Goal: Task Accomplishment & Management: Manage account settings

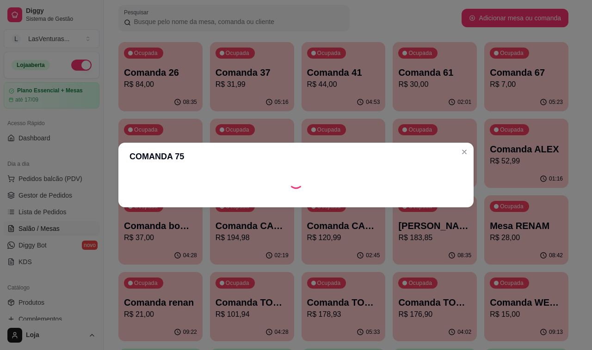
scroll to position [25, 0]
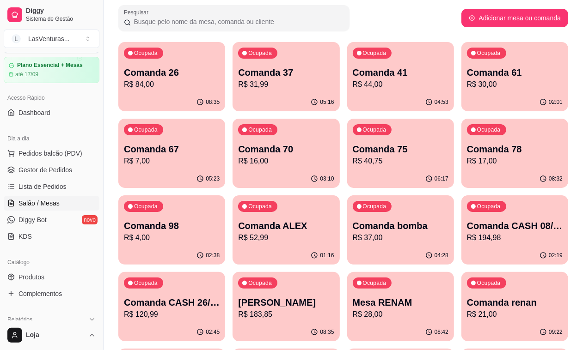
click at [467, 86] on p "R$ 30,00" at bounding box center [515, 84] width 96 height 11
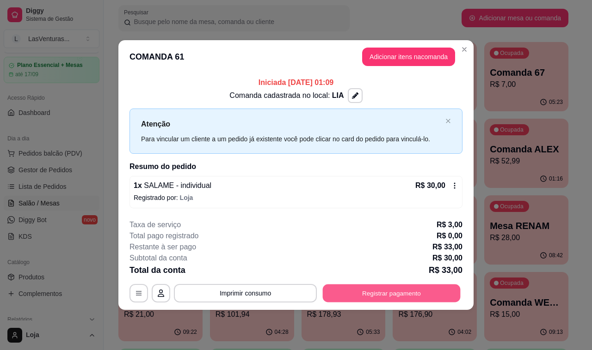
click at [348, 300] on button "Registrar pagamento" at bounding box center [392, 293] width 138 height 18
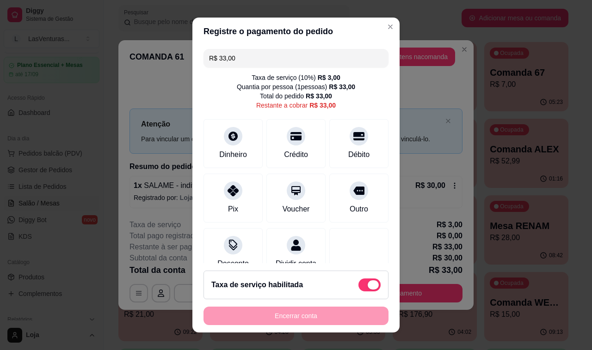
click at [358, 282] on span at bounding box center [369, 285] width 22 height 13
click at [358, 287] on input "checkbox" at bounding box center [361, 290] width 6 height 6
checkbox input "true"
type input "R$ 30,00"
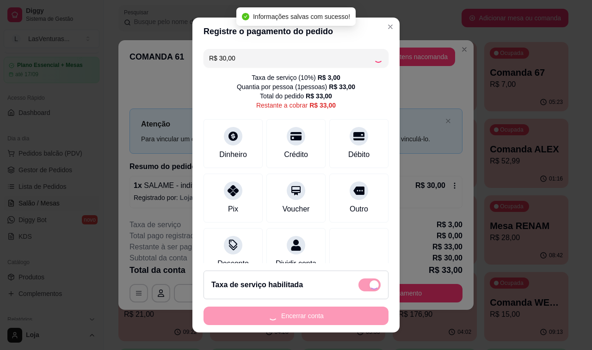
checkbox input "false"
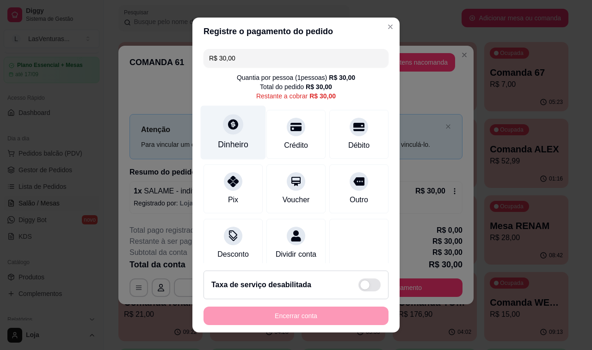
click at [241, 119] on div "Dinheiro" at bounding box center [233, 133] width 65 height 54
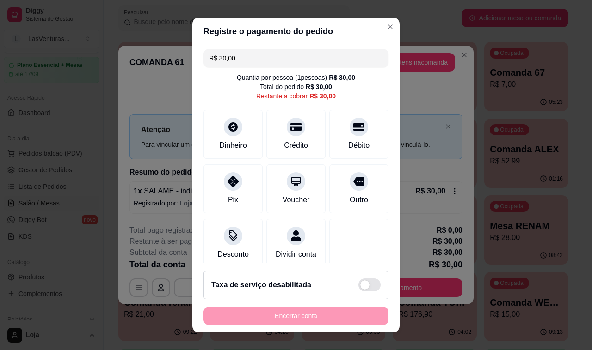
click at [251, 169] on input "0,00" at bounding box center [295, 166] width 185 height 18
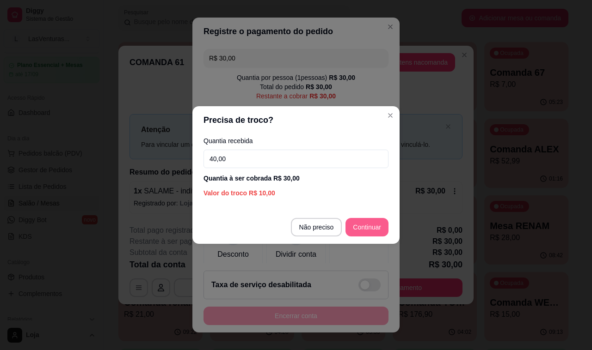
type input "40,00"
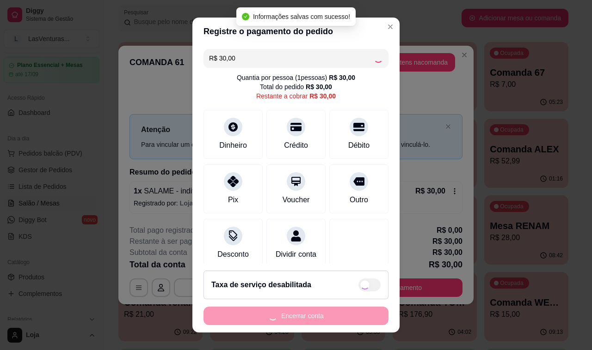
type input "R$ 0,00"
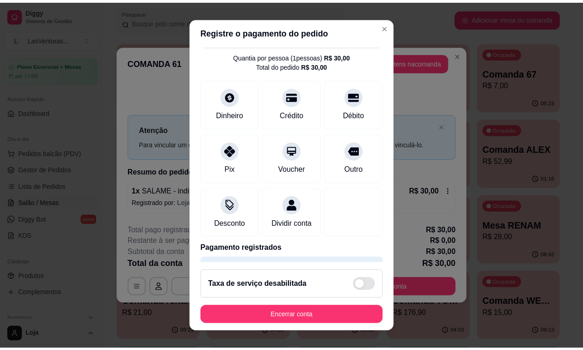
scroll to position [58, 0]
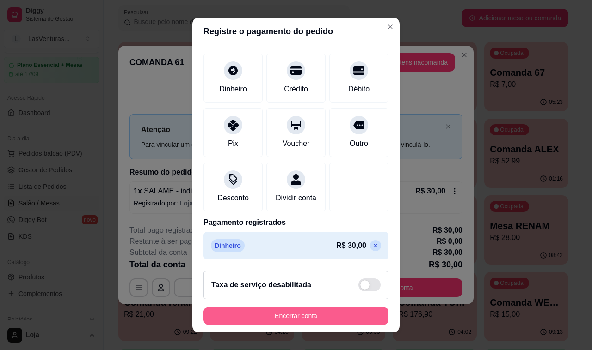
click at [294, 312] on button "Encerrar conta" at bounding box center [295, 316] width 185 height 18
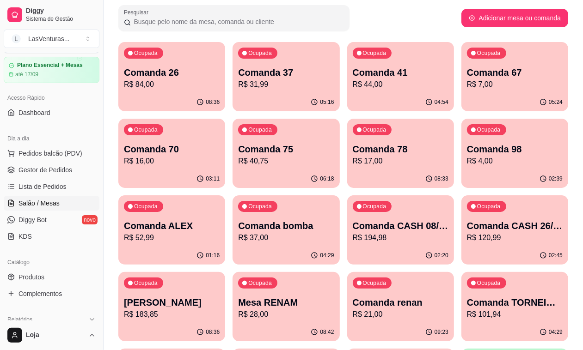
click at [225, 119] on div "Ocupada Comanda 70 R$ 16,00" at bounding box center [171, 144] width 107 height 51
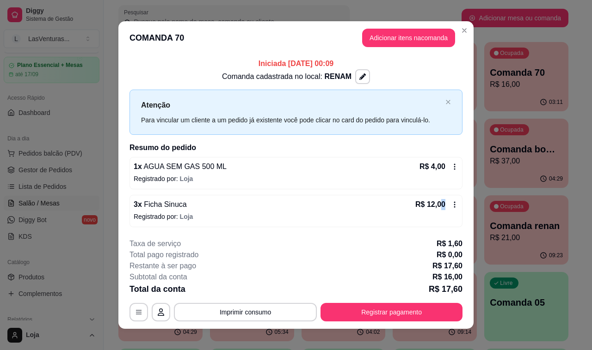
click at [437, 202] on div "R$ 12,00" at bounding box center [436, 204] width 43 height 11
click at [362, 220] on p "Registrado por: [PERSON_NAME]" at bounding box center [296, 216] width 324 height 9
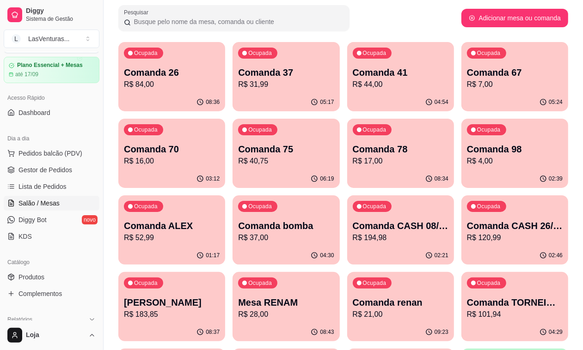
click at [41, 204] on span "Salão / Mesas" at bounding box center [38, 203] width 41 height 9
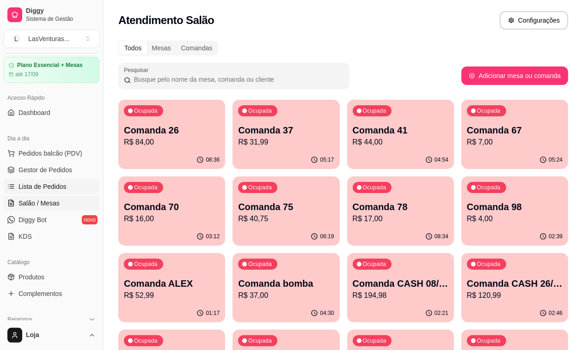
click at [55, 192] on link "Lista de Pedidos" at bounding box center [52, 186] width 96 height 15
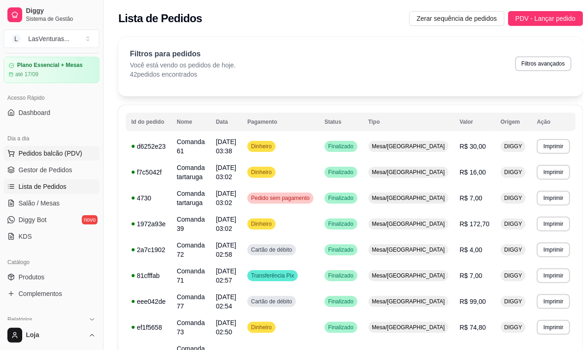
click at [58, 158] on span "Pedidos balcão (PDV)" at bounding box center [50, 153] width 64 height 9
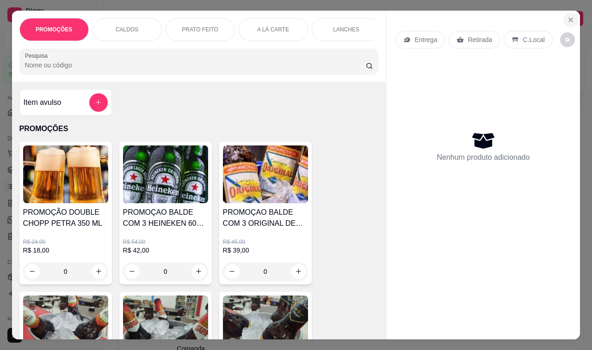
click at [567, 16] on icon "Close" at bounding box center [570, 19] width 7 height 7
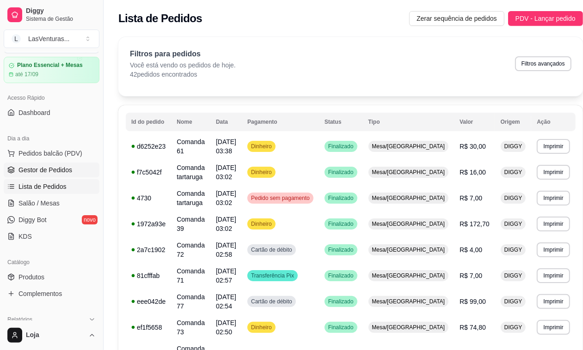
click at [49, 174] on span "Gestor de Pedidos" at bounding box center [45, 169] width 54 height 9
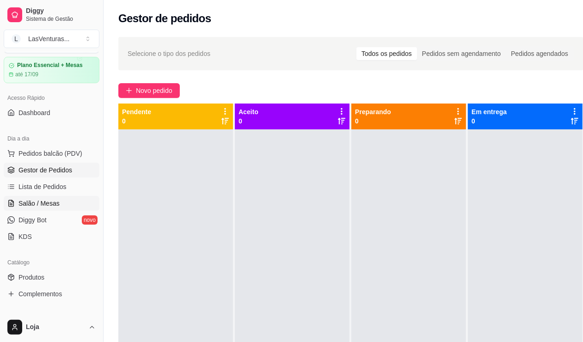
click at [51, 204] on span "Salão / Mesas" at bounding box center [38, 203] width 41 height 9
